Goal: Navigation & Orientation: Find specific page/section

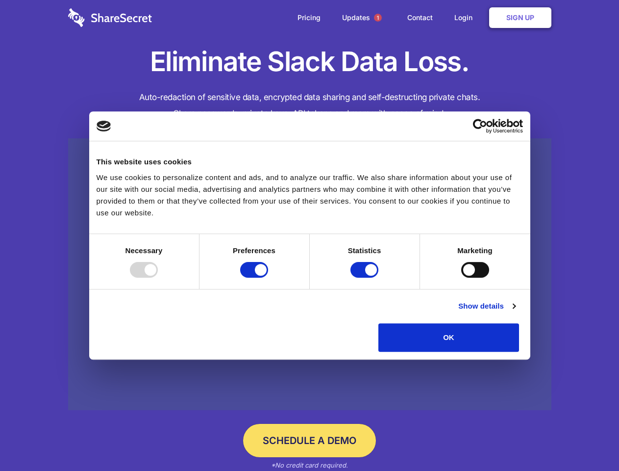
click at [158, 278] on div at bounding box center [144, 270] width 28 height 16
click at [268, 278] on input "Preferences" at bounding box center [254, 270] width 28 height 16
checkbox input "false"
click at [366, 278] on input "Statistics" at bounding box center [365, 270] width 28 height 16
checkbox input "false"
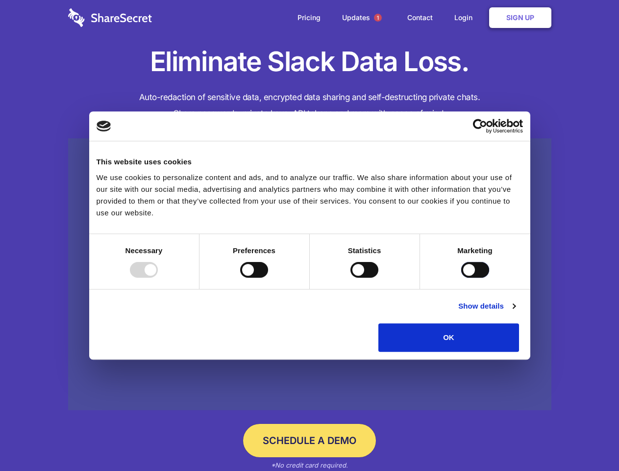
click at [461, 278] on input "Marketing" at bounding box center [475, 270] width 28 height 16
checkbox input "true"
click at [515, 312] on link "Show details" at bounding box center [487, 306] width 57 height 12
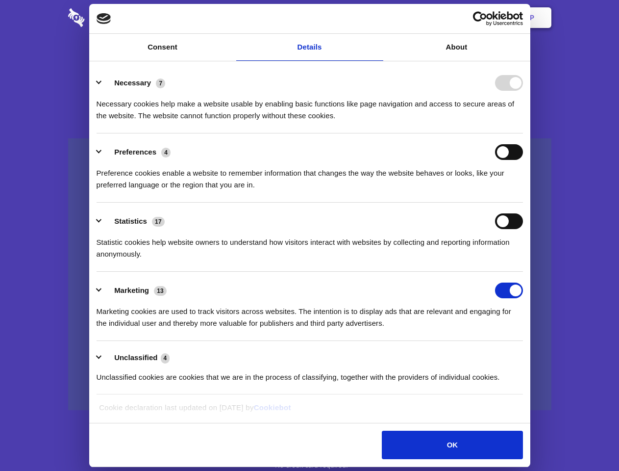
click at [523, 133] on li "Necessary 7 Necessary cookies help make a website usable by enabling basic func…" at bounding box center [310, 98] width 427 height 69
click at [378, 18] on span "1" at bounding box center [378, 18] width 8 height 8
